Goal: Task Accomplishment & Management: Complete application form

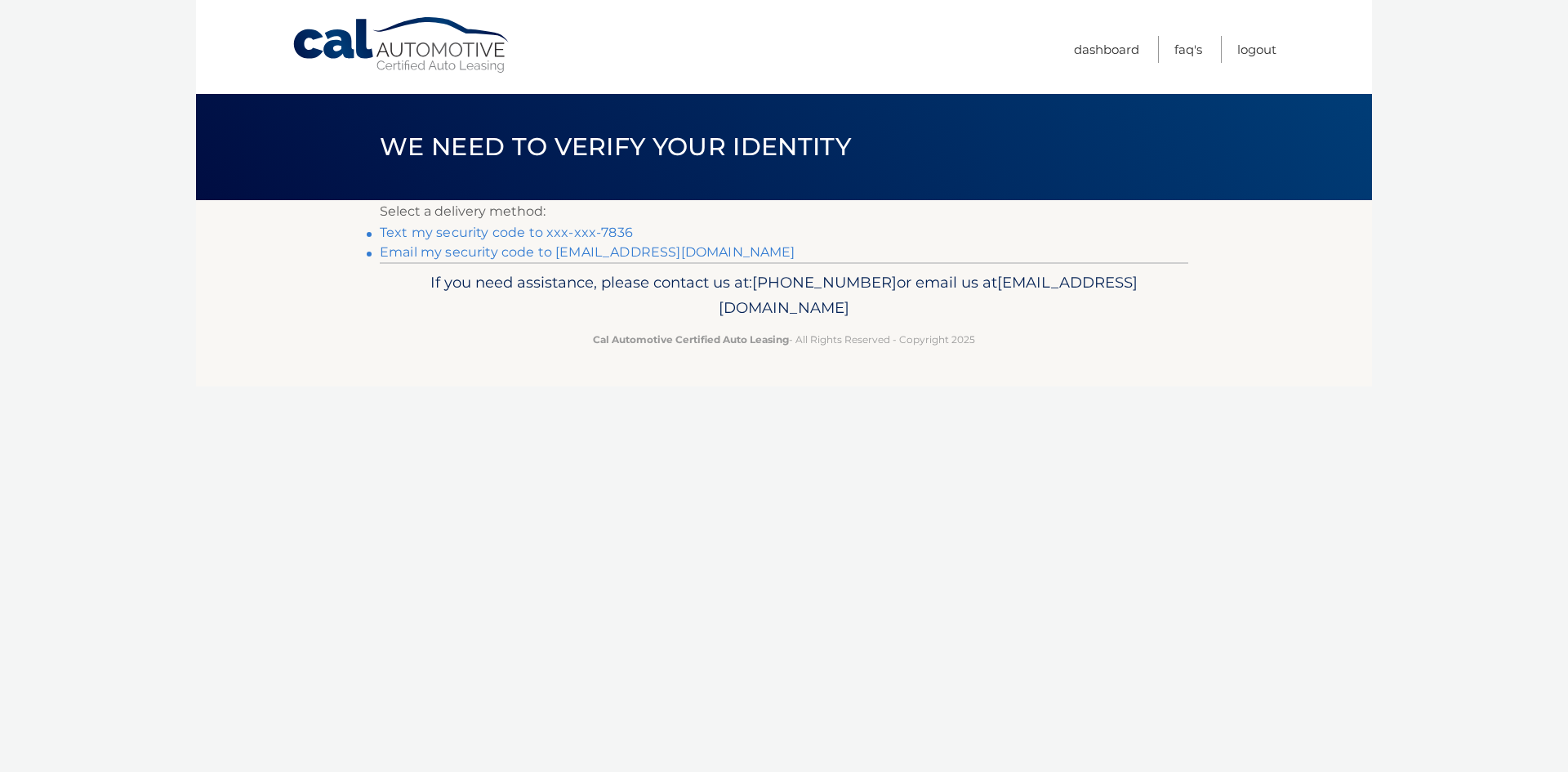
click at [606, 229] on link "Text my security code to xxx-xxx-7836" at bounding box center [506, 232] width 253 height 15
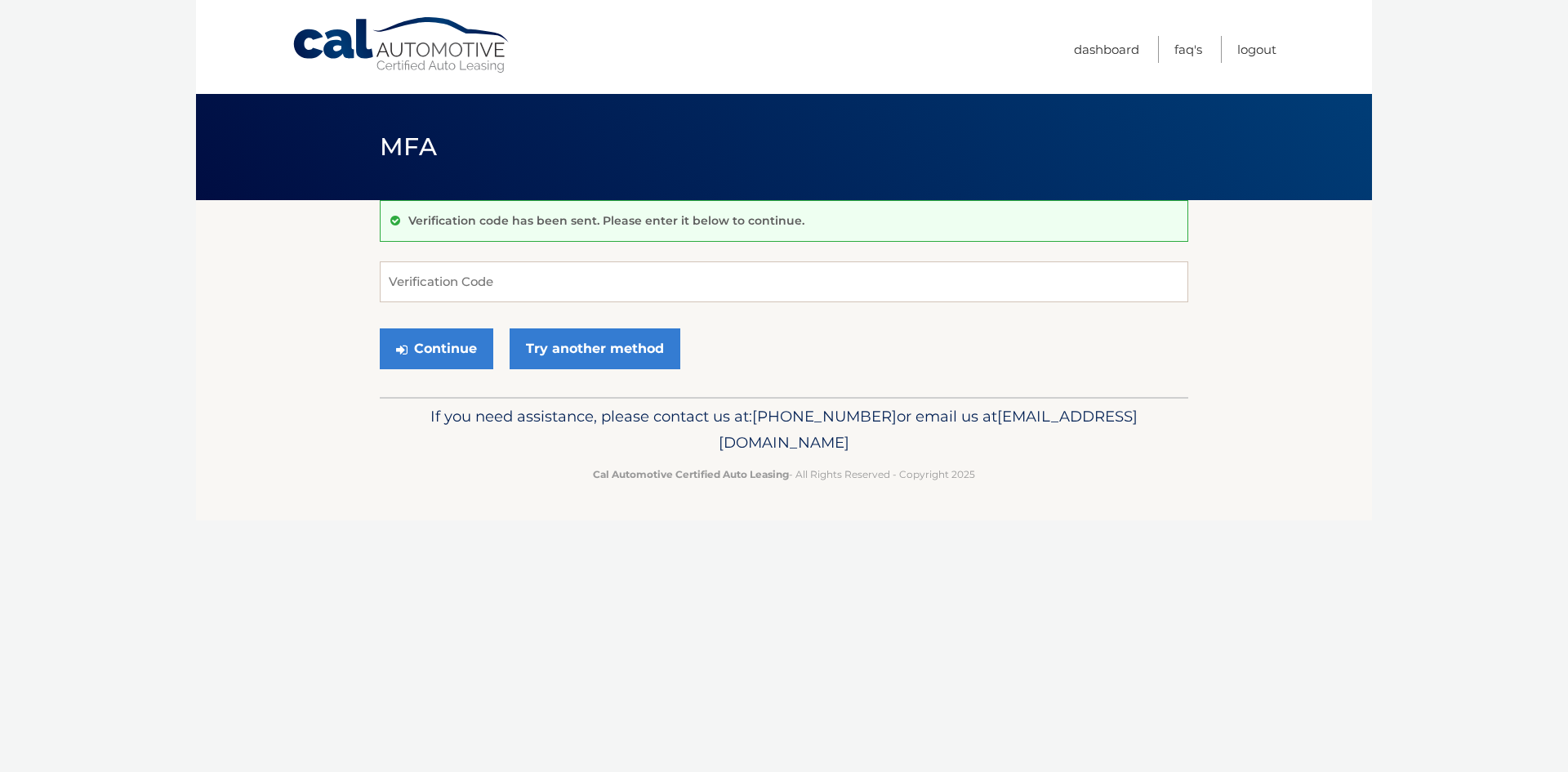
drag, startPoint x: 607, startPoint y: 232, endPoint x: 607, endPoint y: 240, distance: 8.0
click at [607, 240] on div "Verification code has been sent. Please enter it below to continue." at bounding box center [784, 221] width 808 height 42
click at [608, 279] on input "Verification Code" at bounding box center [784, 282] width 808 height 41
type input "322369"
click at [380, 328] on button "Continue" at bounding box center [437, 348] width 114 height 41
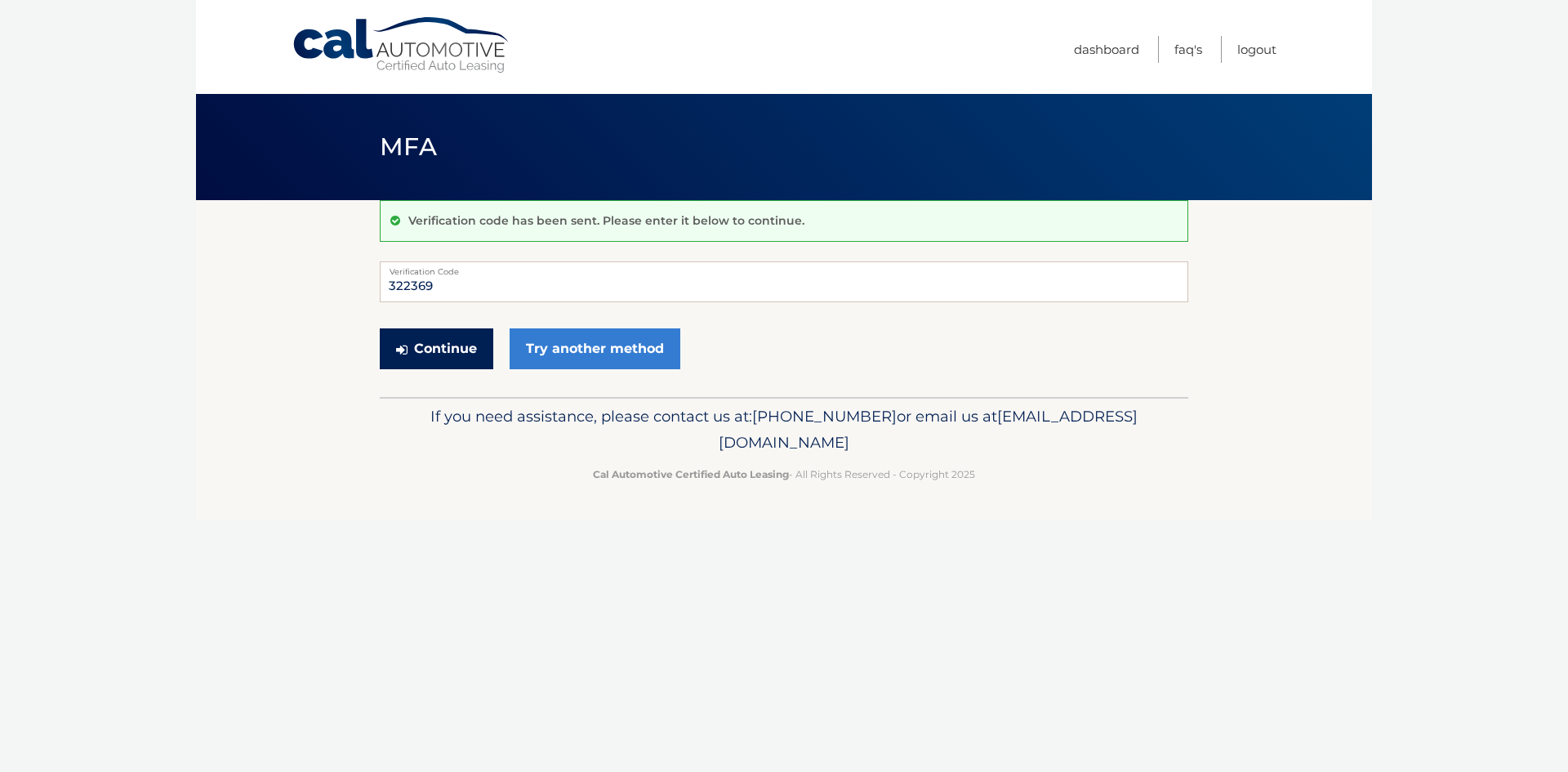
click at [459, 331] on button "Continue" at bounding box center [437, 348] width 114 height 41
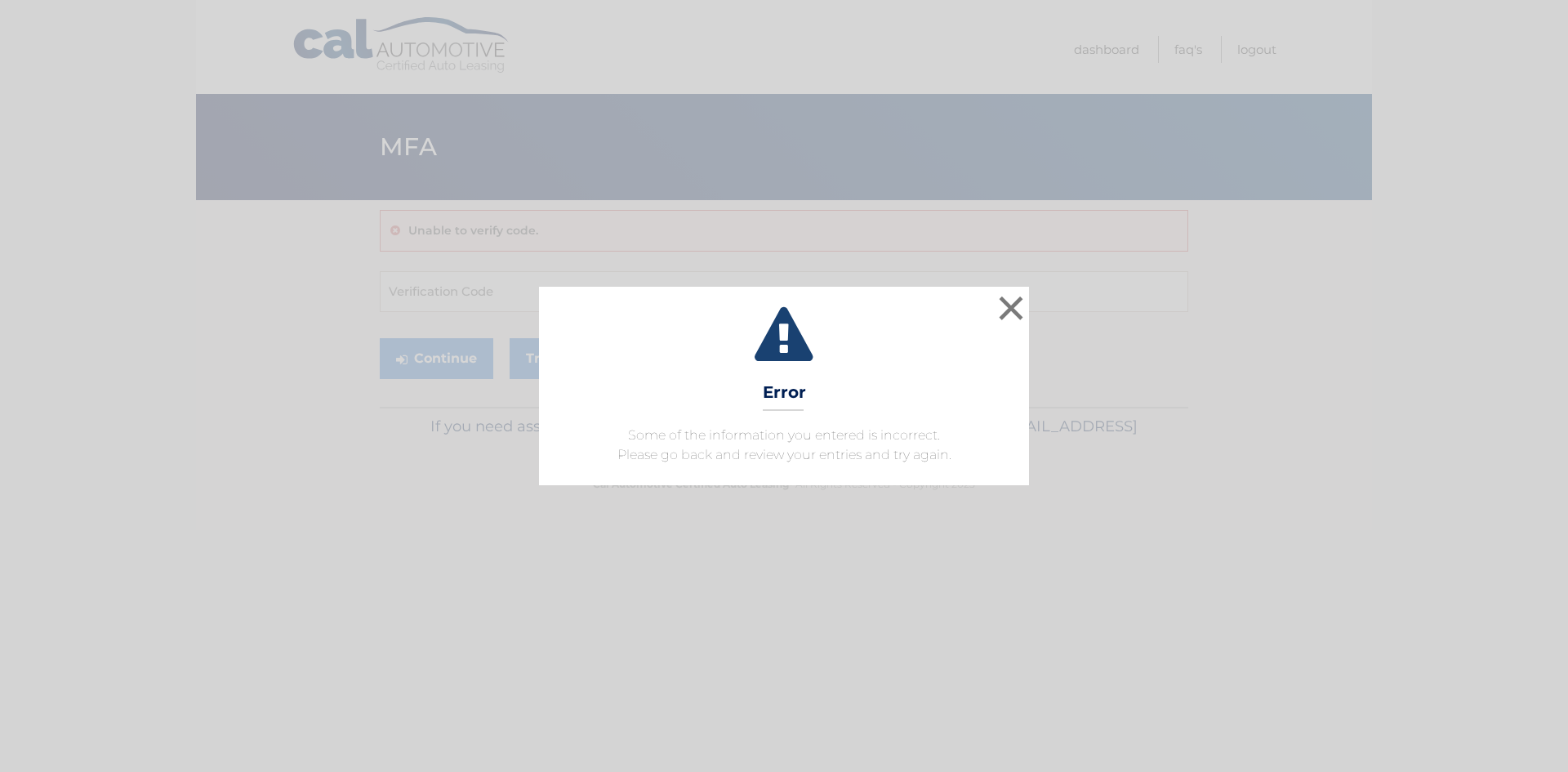
click at [1029, 314] on div "× Error Some of the information you entered is incorrect. Please go back and re…" at bounding box center [784, 385] width 490 height 198
click at [1006, 305] on button "×" at bounding box center [1011, 308] width 33 height 33
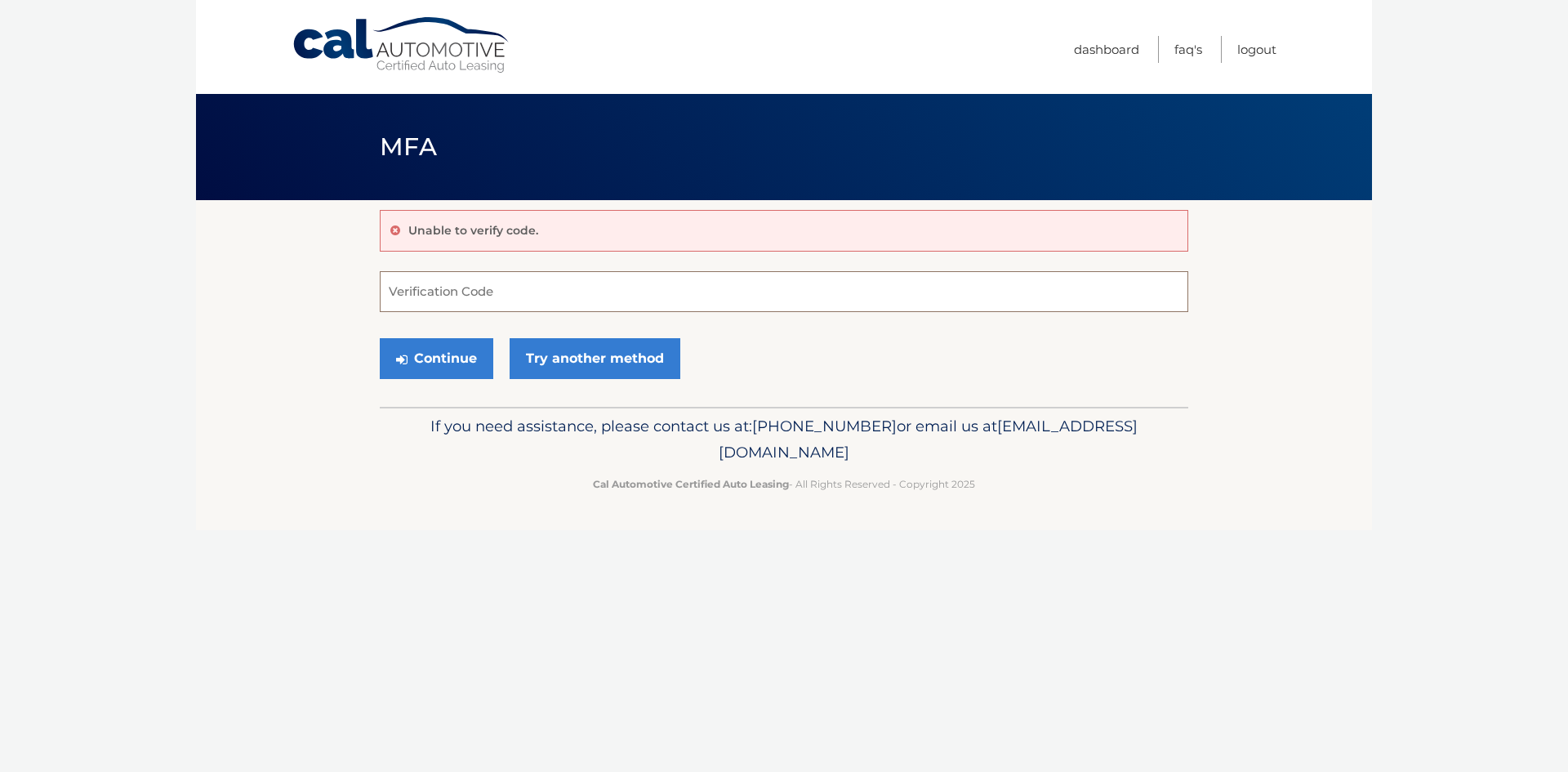
click at [517, 272] on input "Verification Code" at bounding box center [784, 291] width 808 height 41
type input "322369"
click at [380, 338] on button "Continue" at bounding box center [437, 358] width 114 height 41
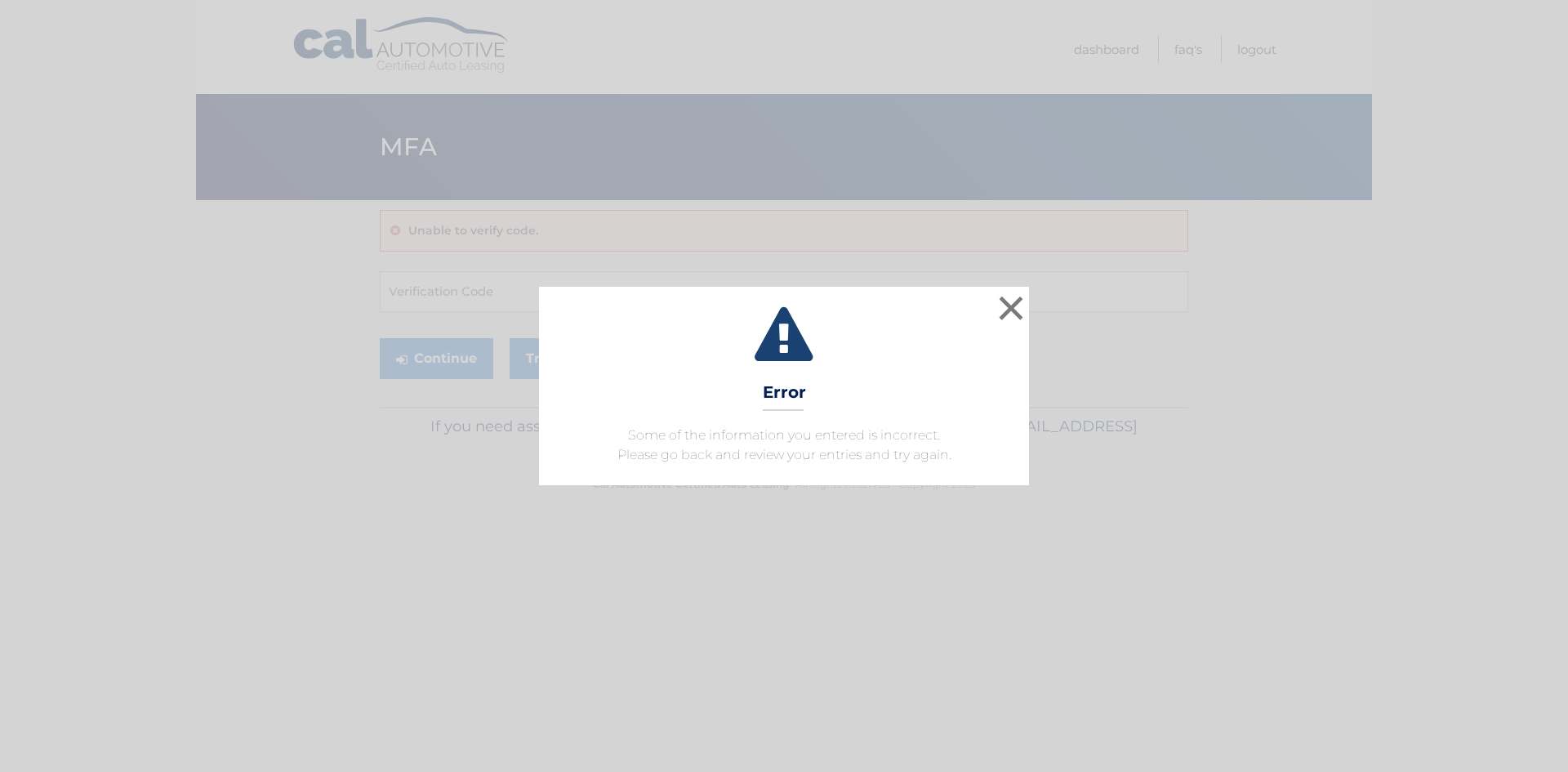
drag, startPoint x: 1040, startPoint y: 309, endPoint x: 1030, endPoint y: 307, distance: 10.2
click at [1040, 308] on div "× Error Some of the information you entered is incorrect. Please go back and re…" at bounding box center [784, 385] width 1555 height 198
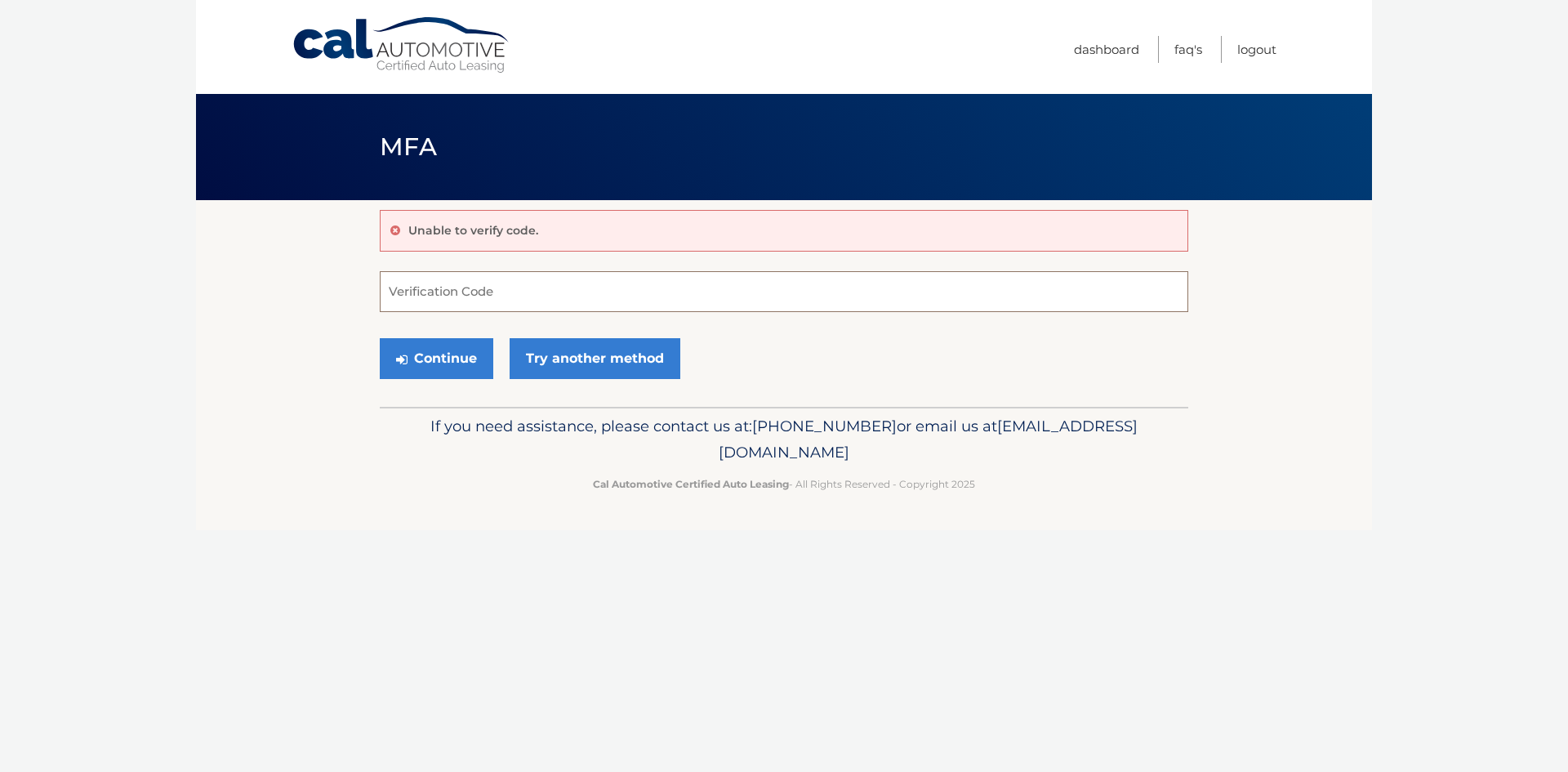
click at [452, 309] on input "Verification Code" at bounding box center [784, 291] width 808 height 41
